Goal: Find specific page/section

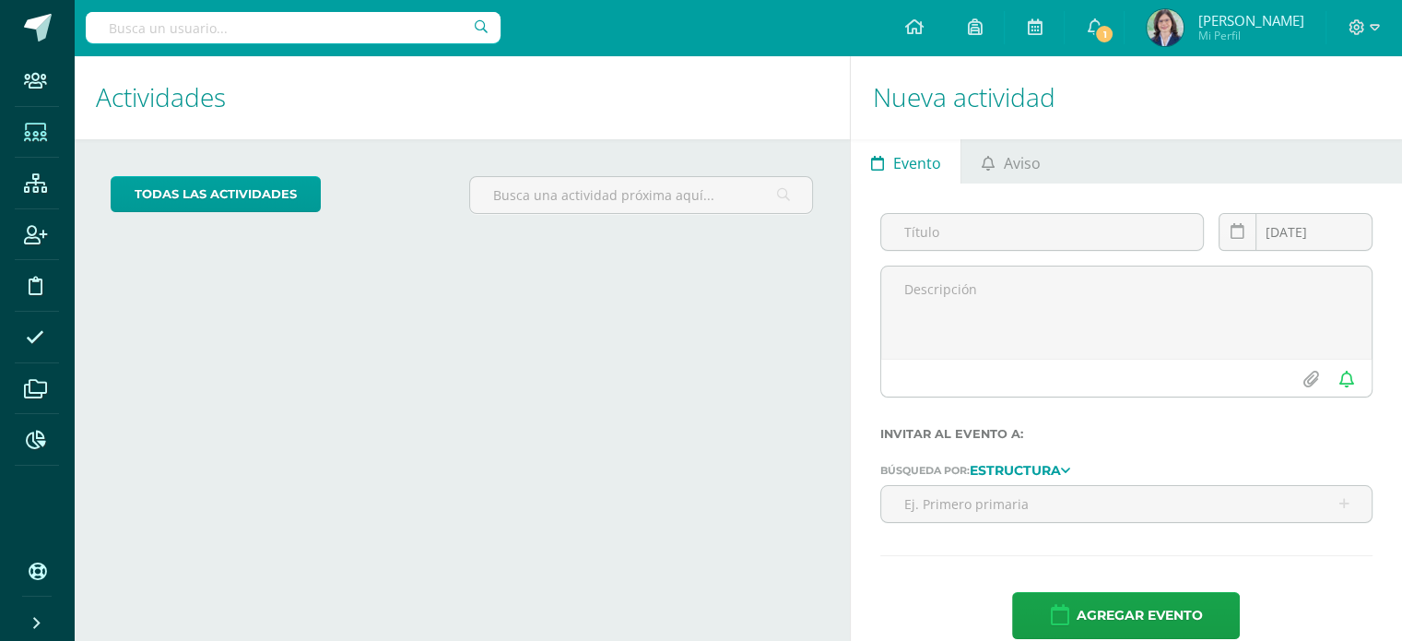
click at [33, 134] on icon at bounding box center [35, 132] width 23 height 18
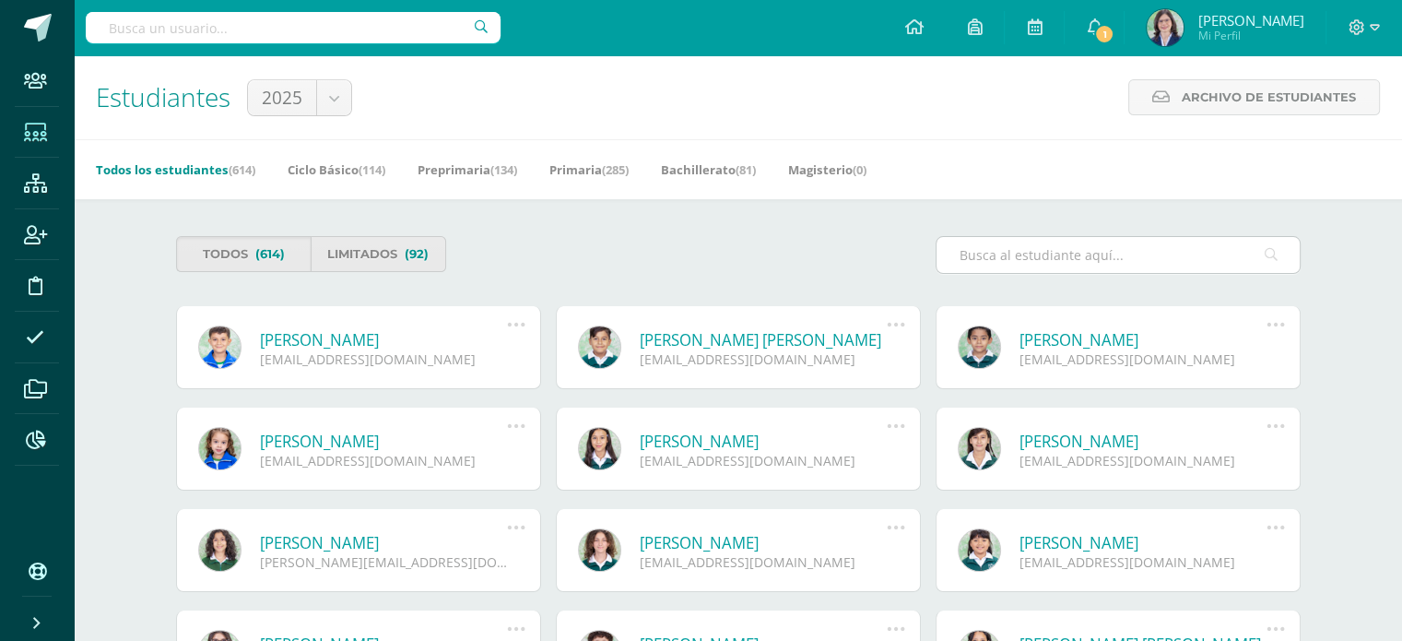
click at [992, 251] on input "text" at bounding box center [1117, 255] width 363 height 36
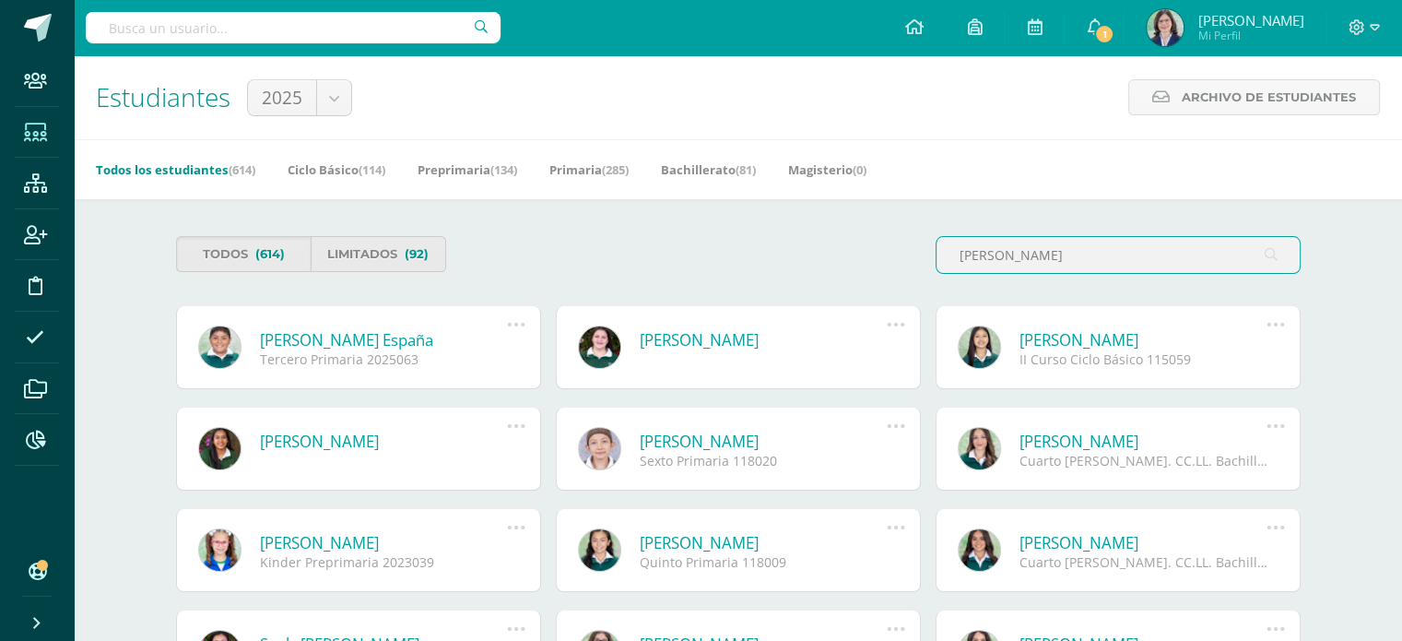
drag, startPoint x: 1047, startPoint y: 253, endPoint x: 893, endPoint y: 269, distance: 154.7
click at [893, 269] on div "Todos (614) Limitados (92) [PERSON_NAME]" at bounding box center [738, 262] width 1139 height 53
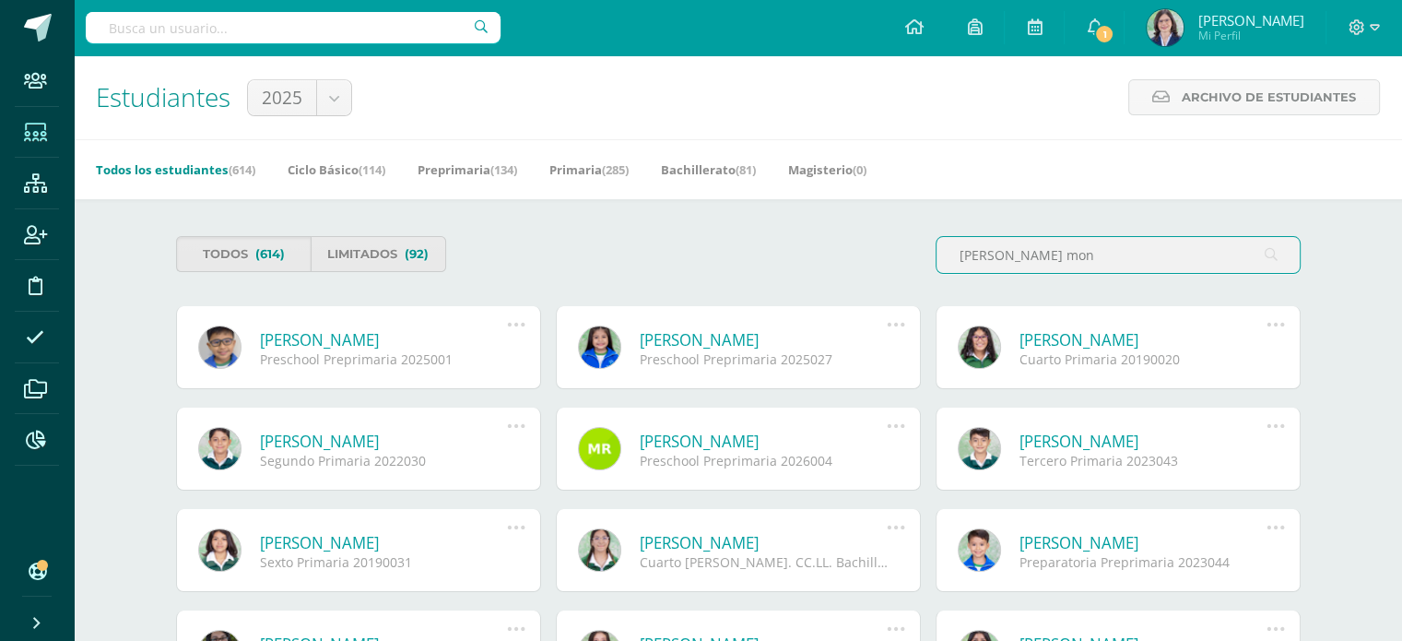
drag, startPoint x: 1040, startPoint y: 254, endPoint x: 891, endPoint y: 271, distance: 149.3
click at [883, 264] on div "Todos (614) Limitados (92) [PERSON_NAME] mon" at bounding box center [738, 262] width 1139 height 53
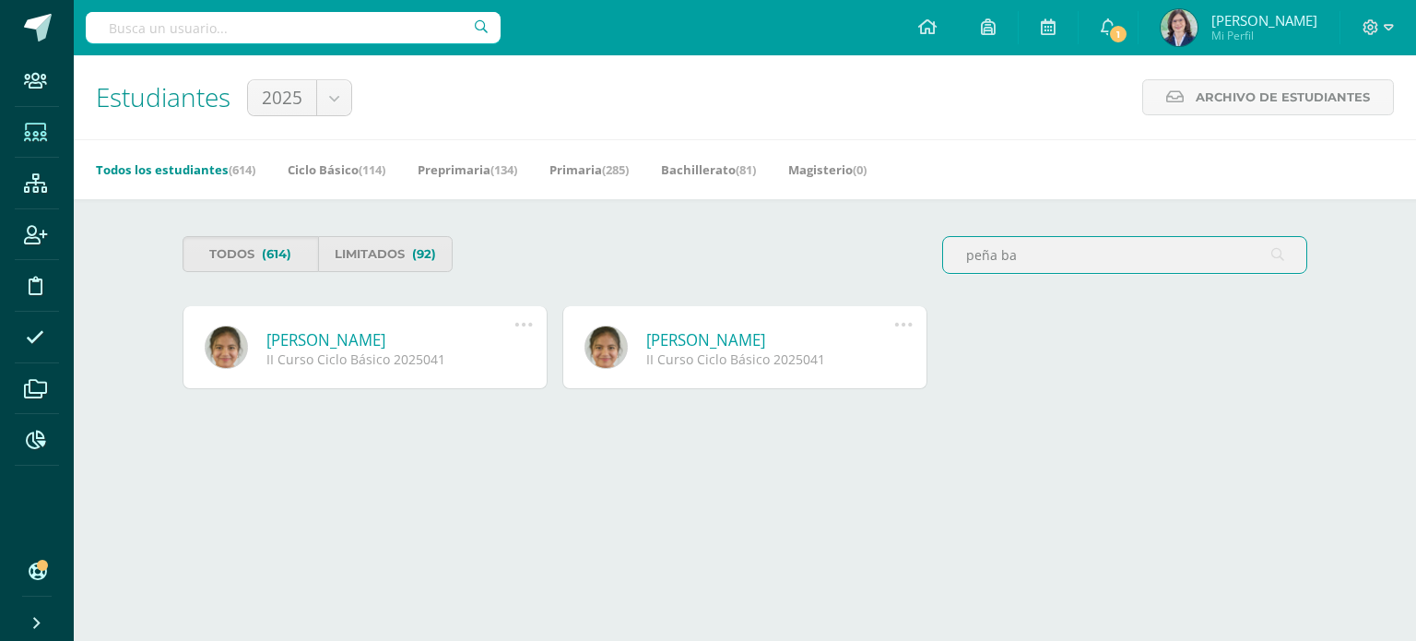
drag, startPoint x: 1028, startPoint y: 257, endPoint x: 892, endPoint y: 256, distance: 135.5
click at [892, 256] on div "Todos (614) Limitados (92) peña ba" at bounding box center [744, 262] width 1139 height 53
drag, startPoint x: 1057, startPoint y: 247, endPoint x: 812, endPoint y: 250, distance: 245.2
click at [812, 250] on div "Todos (614) Limitados (92) [PERSON_NAME]" at bounding box center [744, 262] width 1139 height 53
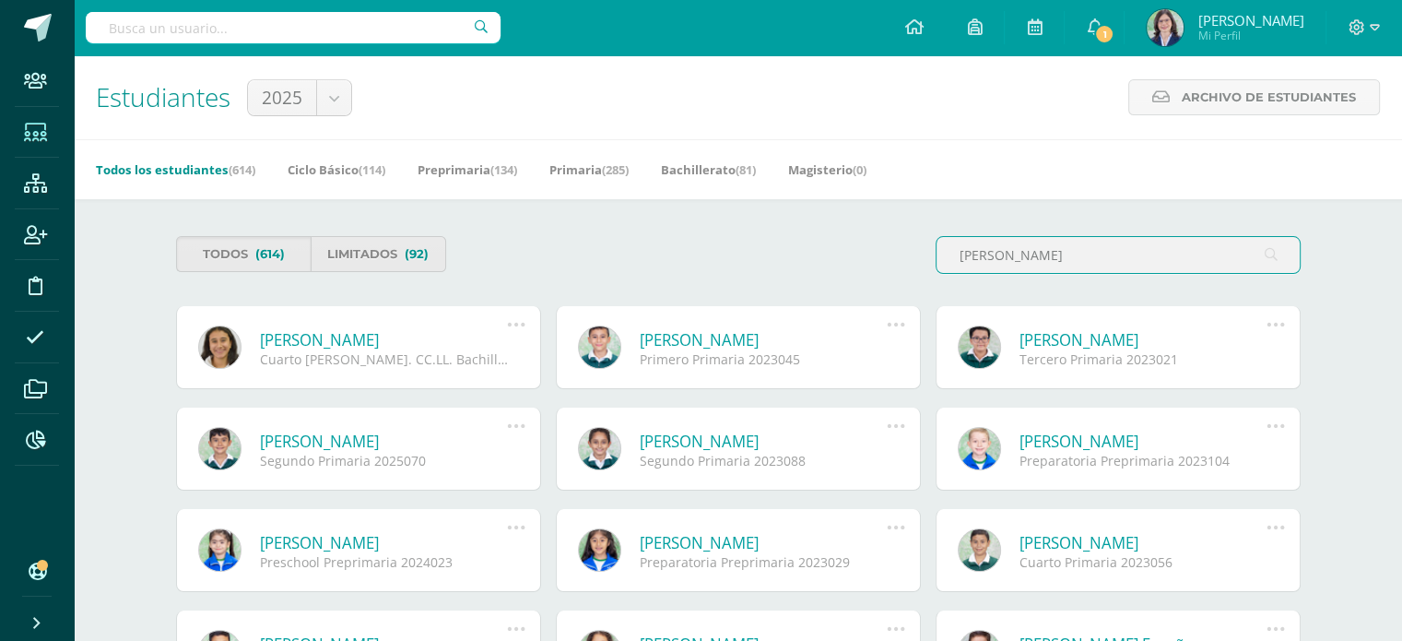
drag, startPoint x: 1021, startPoint y: 250, endPoint x: 869, endPoint y: 257, distance: 152.2
click at [869, 257] on div "Todos (614) Limitados (92) [PERSON_NAME]" at bounding box center [738, 262] width 1139 height 53
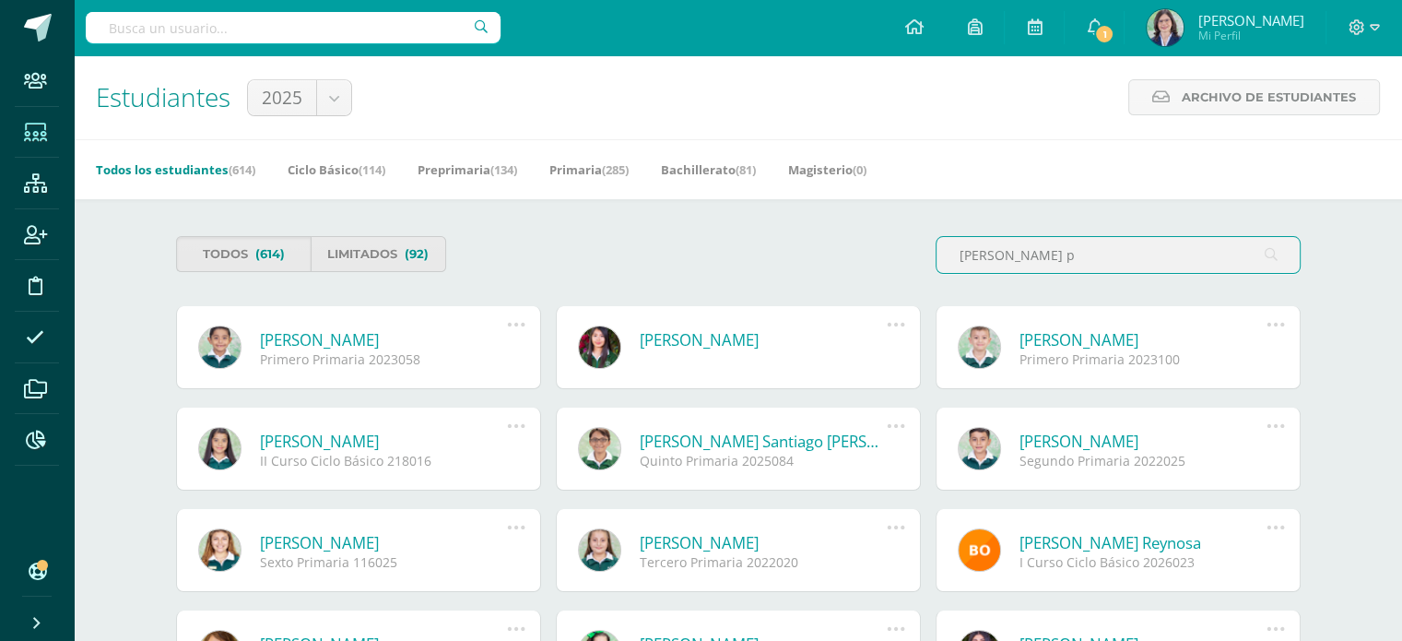
drag, startPoint x: 1037, startPoint y: 257, endPoint x: 912, endPoint y: 257, distance: 124.4
click at [912, 257] on div "Todos (614) Limitados (92) [PERSON_NAME] p" at bounding box center [738, 262] width 1139 height 53
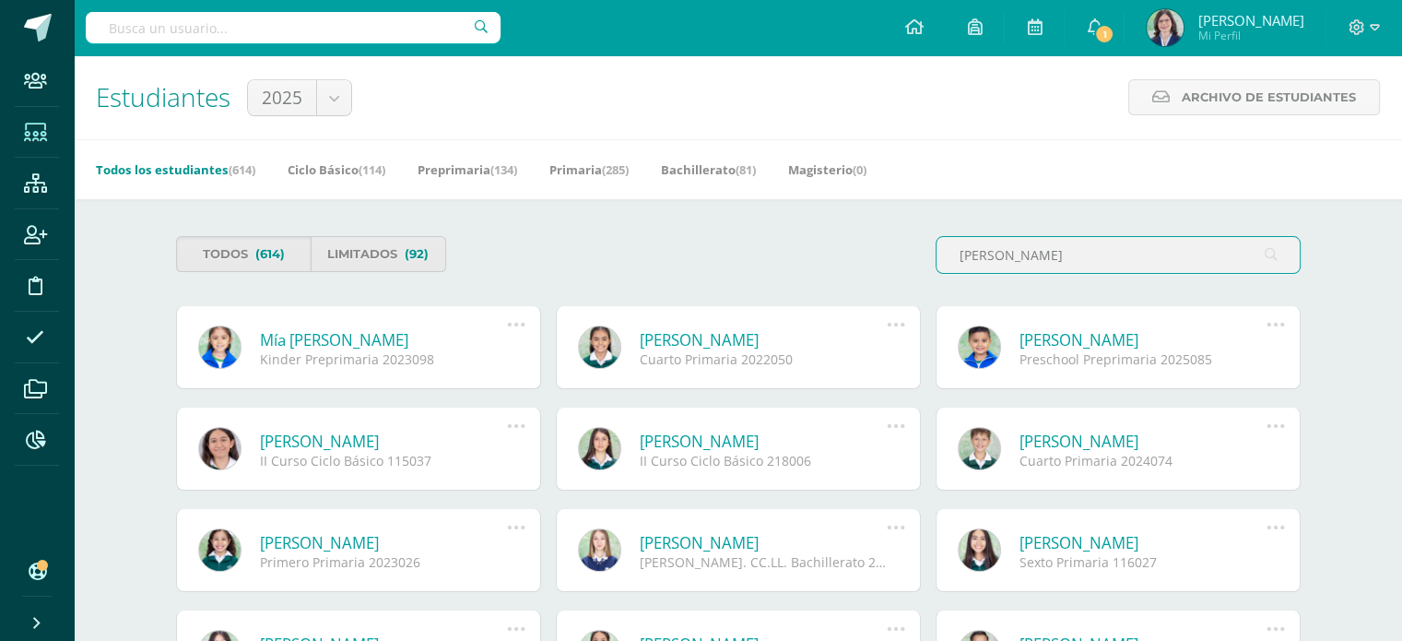
drag, startPoint x: 1061, startPoint y: 245, endPoint x: 818, endPoint y: 249, distance: 242.4
click at [818, 249] on div "Todos (614) Limitados (92) [PERSON_NAME]" at bounding box center [738, 262] width 1139 height 53
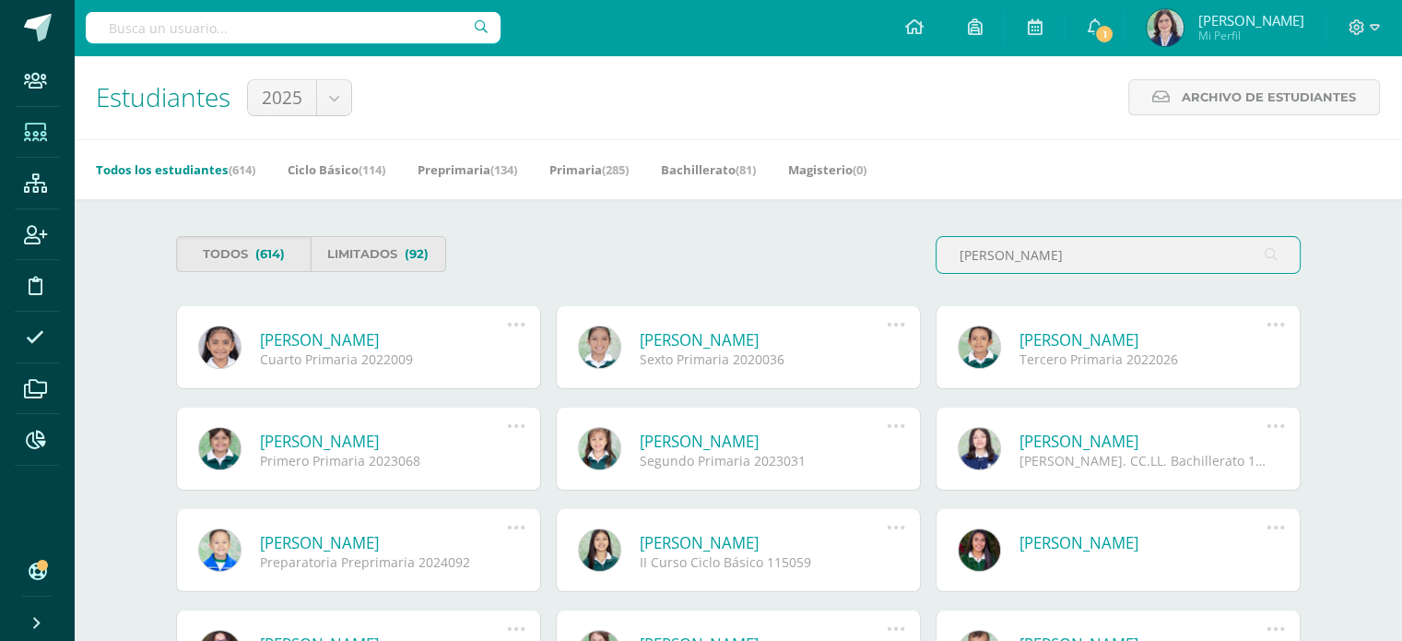
drag, startPoint x: 1038, startPoint y: 254, endPoint x: 903, endPoint y: 260, distance: 134.7
click at [903, 260] on div "Todos (614) Limitados (92) [PERSON_NAME]" at bounding box center [738, 262] width 1139 height 53
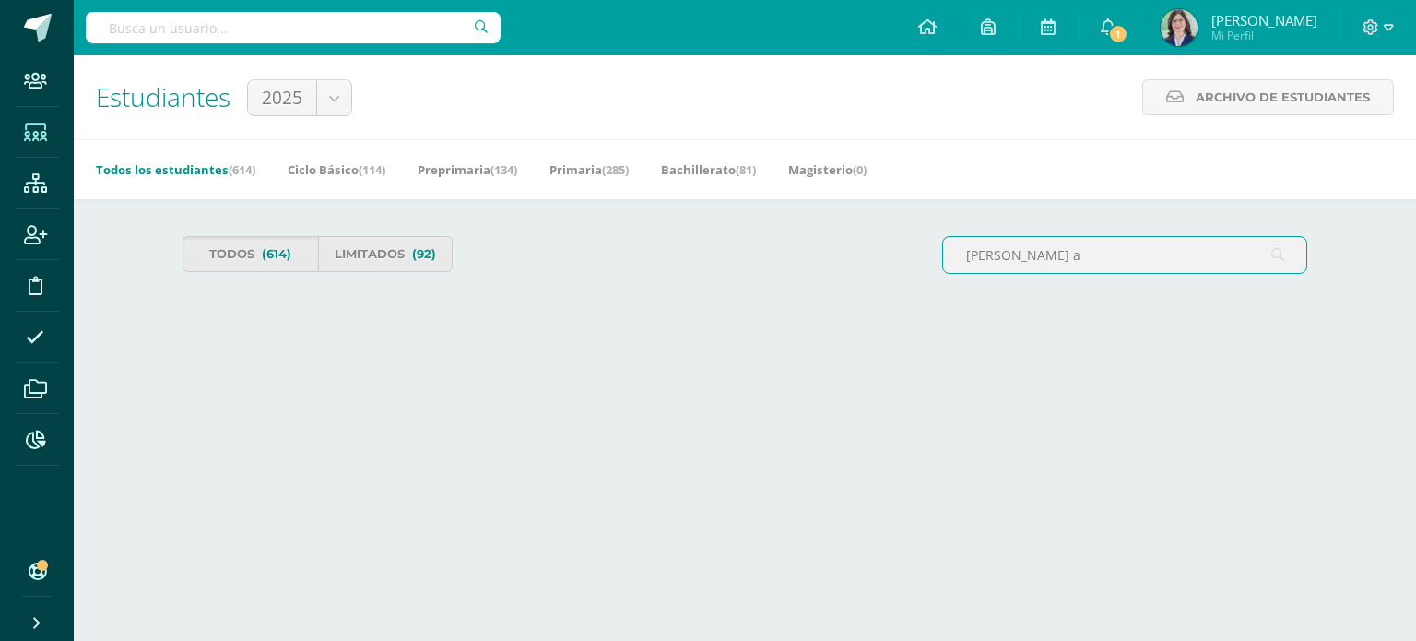
type input "[PERSON_NAME] a"
